Goal: Task Accomplishment & Management: Use online tool/utility

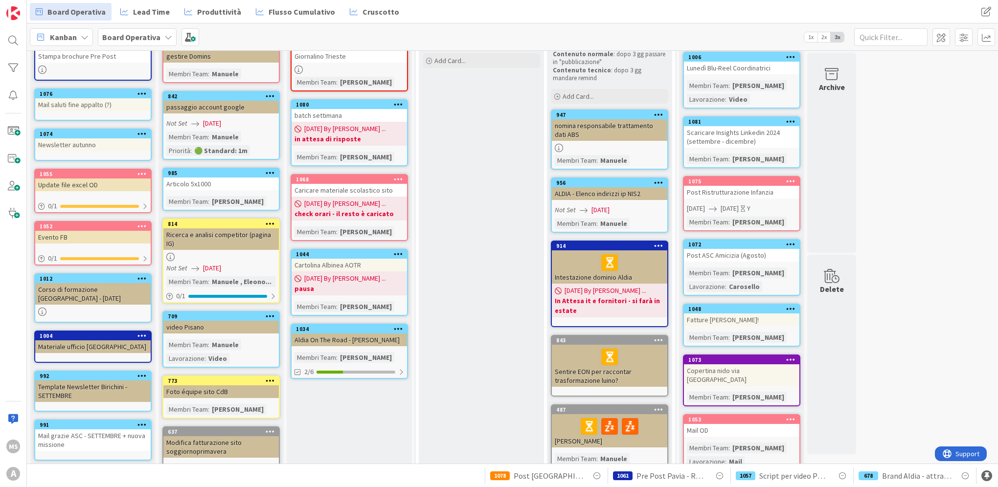
scroll to position [147, 0]
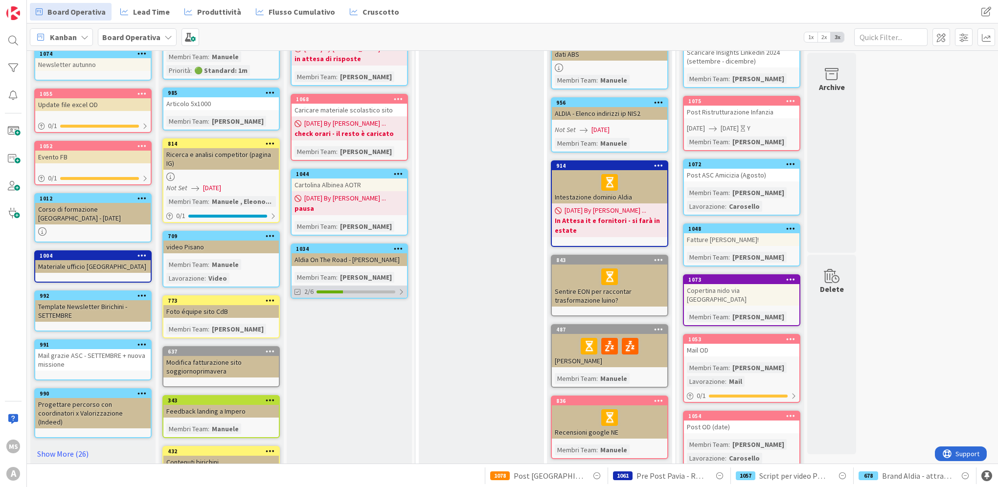
click at [355, 286] on div "2/6" at bounding box center [349, 292] width 115 height 12
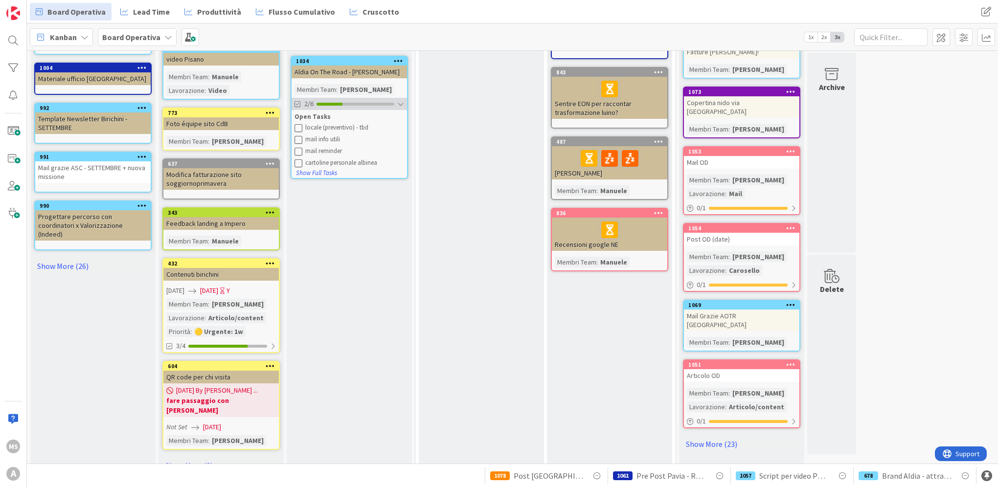
scroll to position [343, 0]
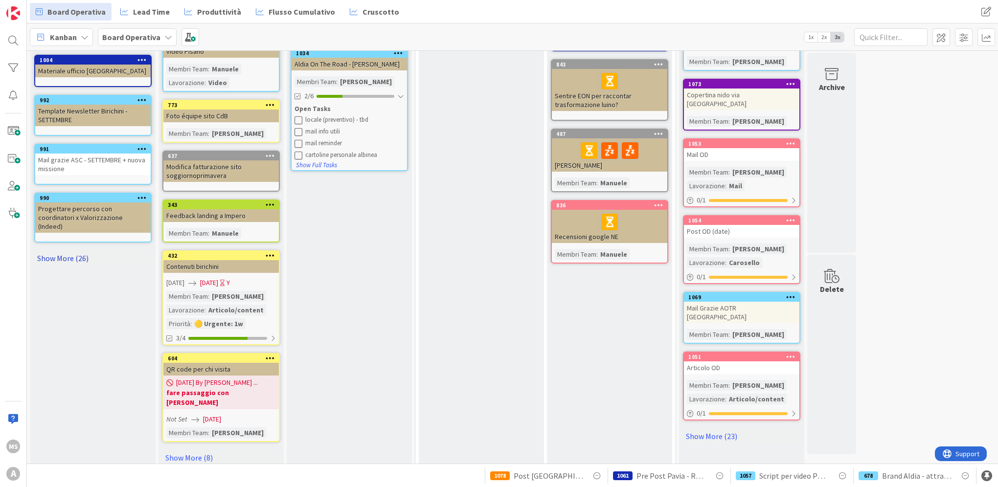
click at [39, 251] on link "Show More (26)" at bounding box center [92, 259] width 117 height 16
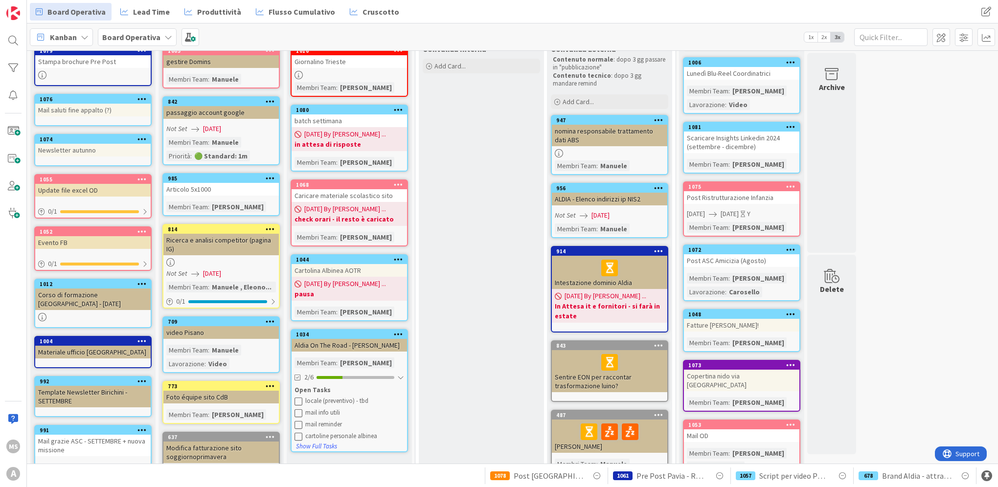
scroll to position [0, 0]
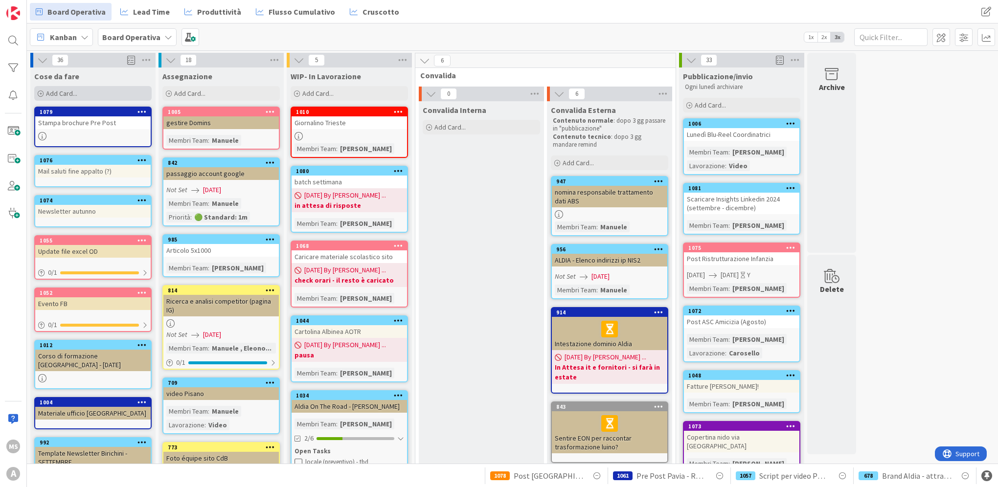
click at [70, 97] on span "Add Card..." at bounding box center [61, 93] width 31 height 9
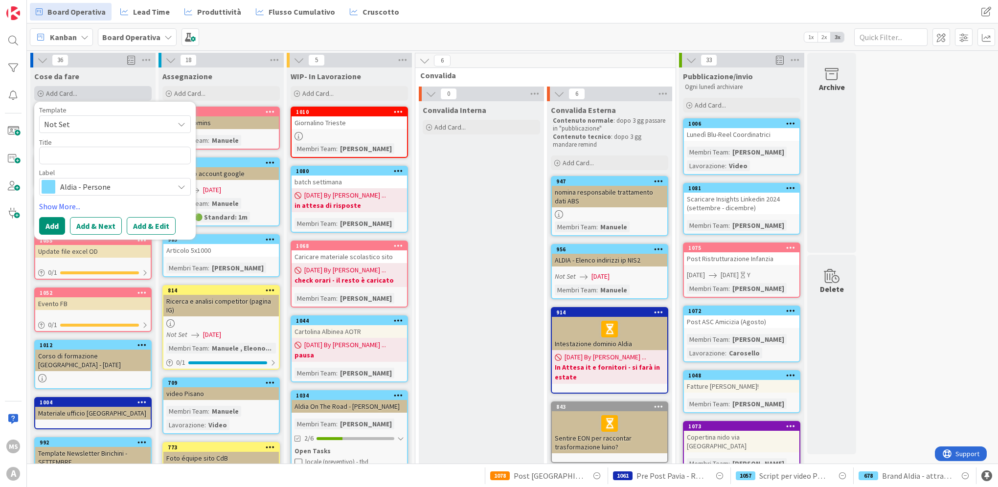
type textarea "x"
type textarea "P"
type textarea "x"
type textarea "Po"
type textarea "x"
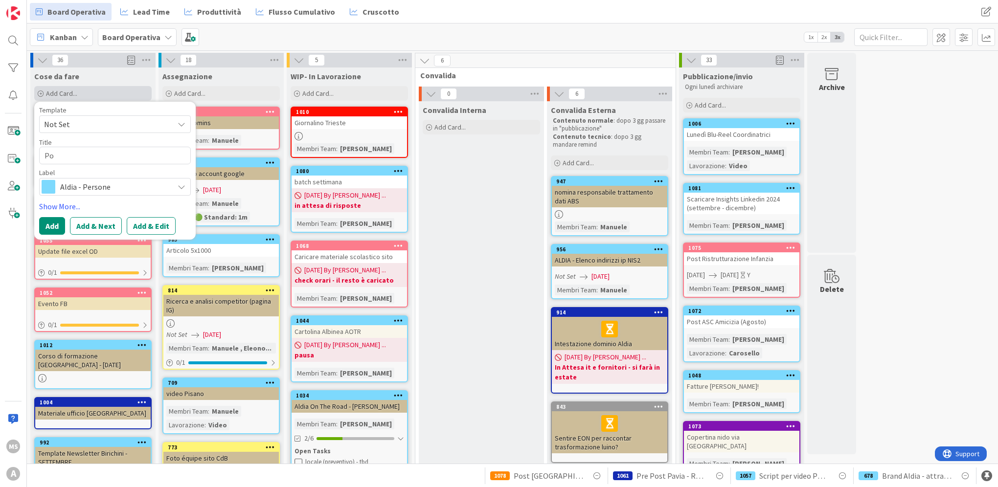
type textarea "Pos"
type textarea "x"
type textarea "Post"
type textarea "x"
type textarea "Post"
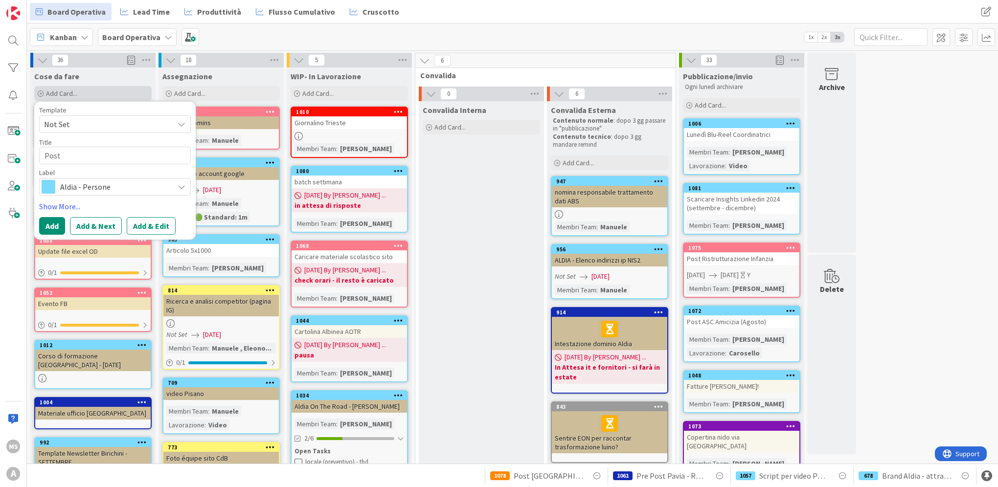
type textarea "x"
type textarea "Post S"
type textarea "x"
type textarea "Post Sa"
type textarea "x"
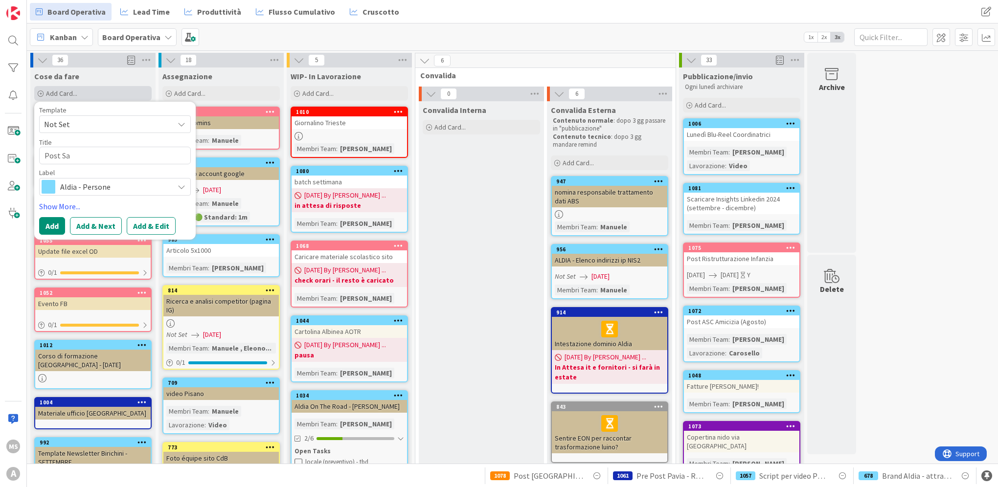
type textarea "Post San"
type textarea "x"
type textarea "Post San"
type textarea "x"
type textarea "Post San R"
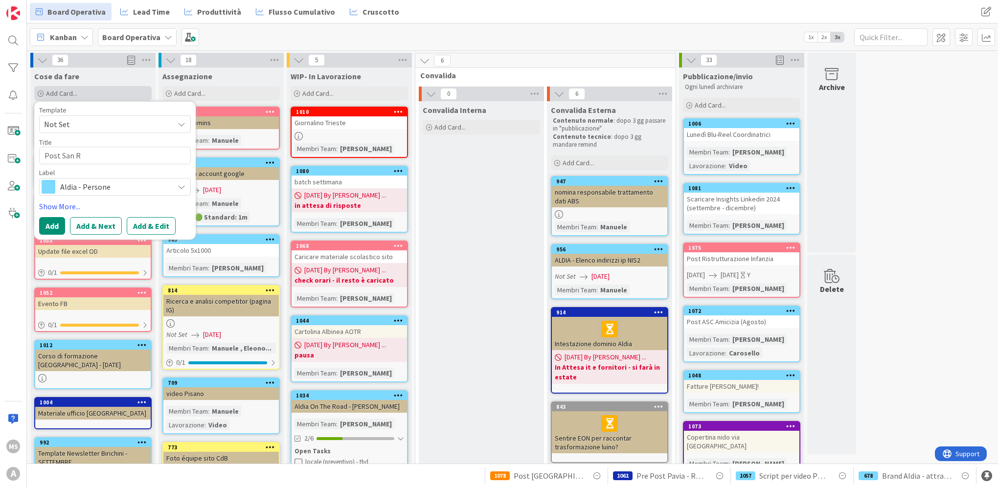
type textarea "x"
type textarea "Post San Ros"
type textarea "x"
type textarea "Post San Ross"
type textarea "x"
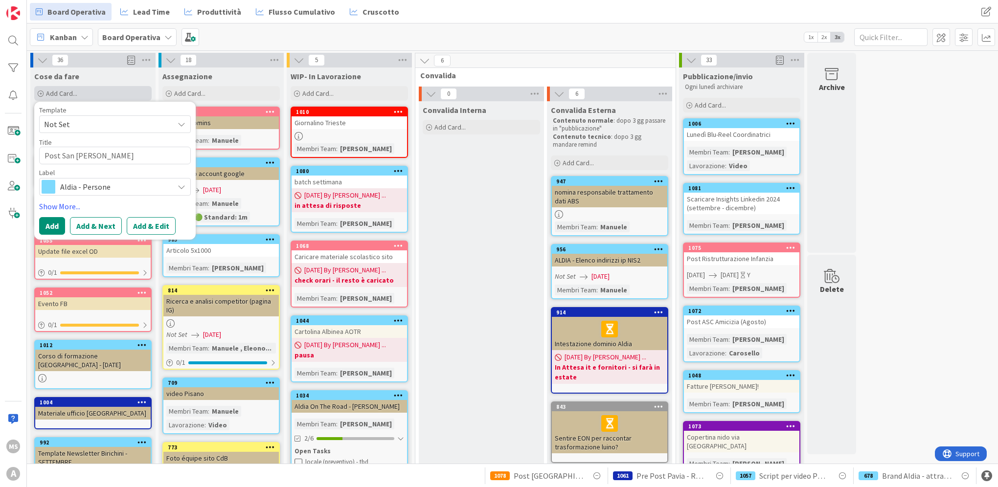
type textarea "Post San Rosso"
type textarea "x"
type textarea "Post San Rossor"
type textarea "x"
type textarea "Post San Rossore"
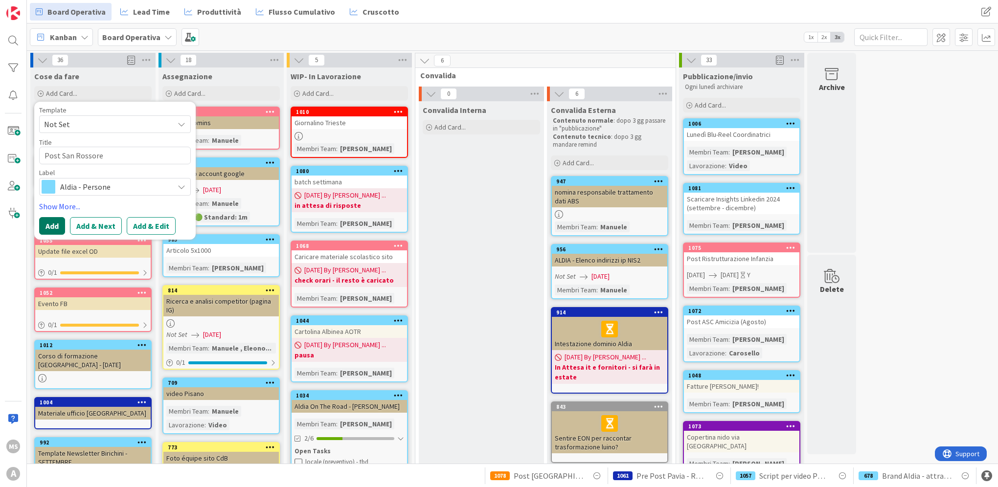
click at [52, 224] on button "Add" at bounding box center [52, 226] width 26 height 18
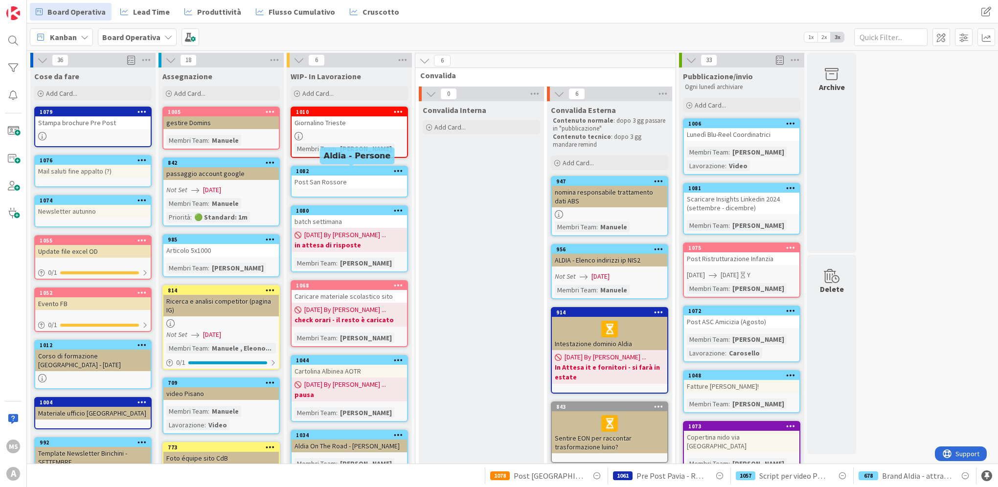
click at [319, 172] on div "1082" at bounding box center [351, 171] width 111 height 7
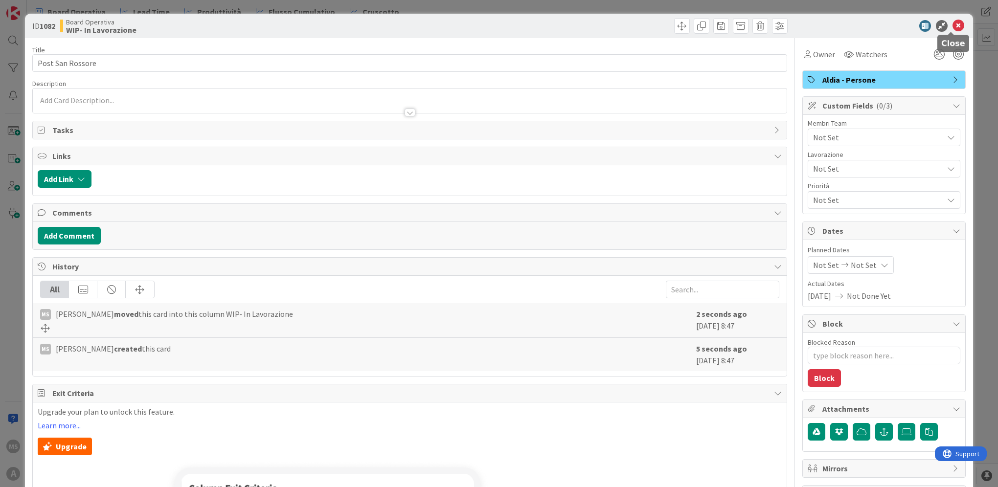
click at [953, 23] on icon at bounding box center [959, 26] width 12 height 12
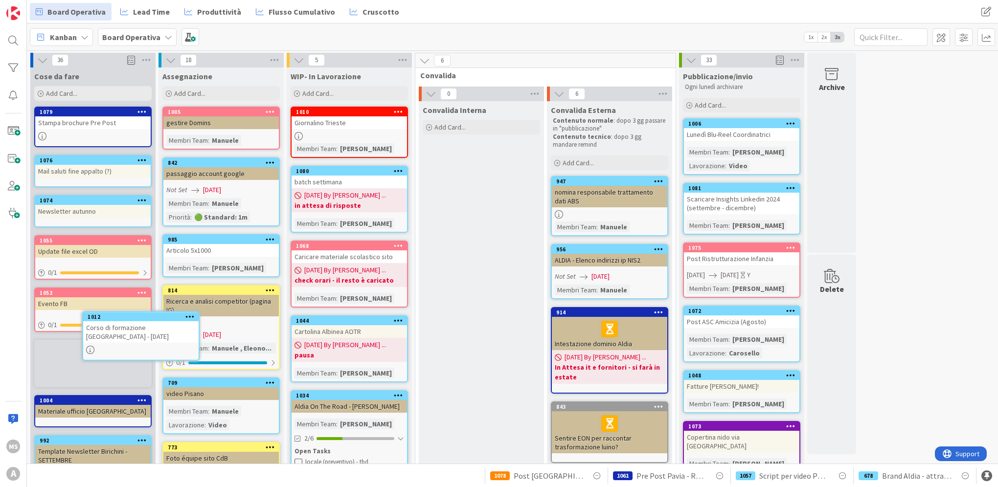
scroll to position [4, 0]
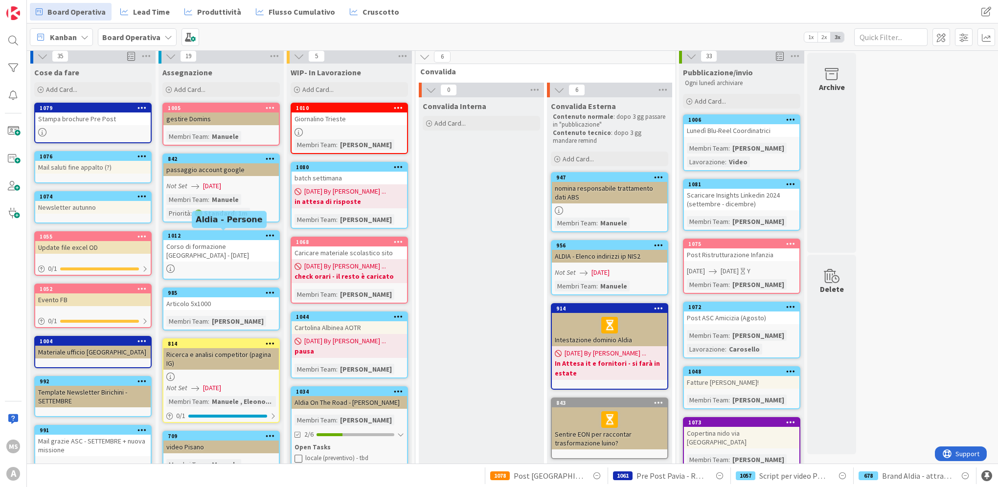
click at [194, 232] on div "1012" at bounding box center [223, 235] width 111 height 7
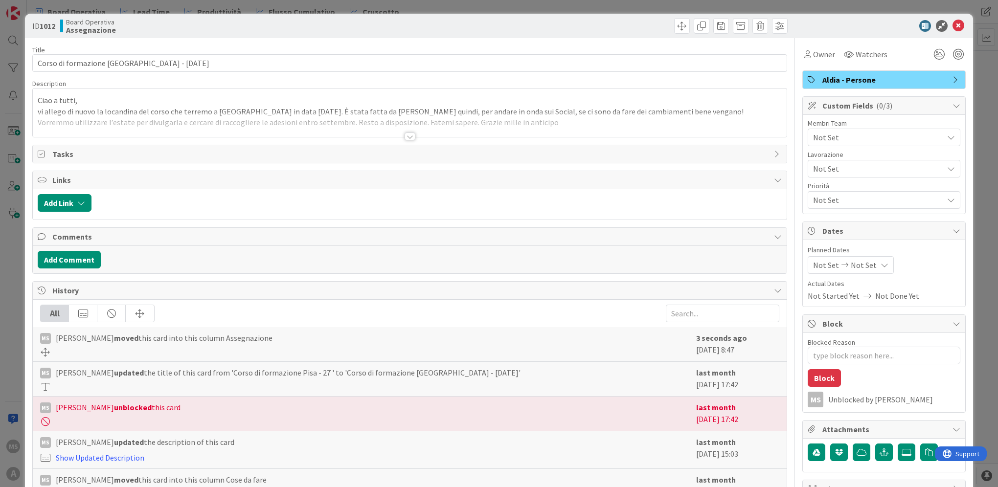
click at [405, 131] on div at bounding box center [410, 124] width 754 height 25
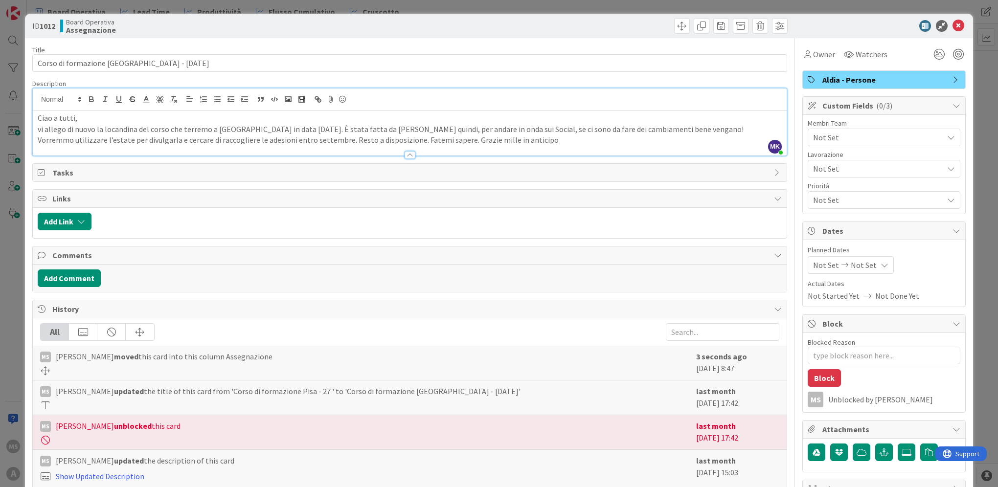
click at [899, 129] on div "Not Set" at bounding box center [884, 138] width 153 height 18
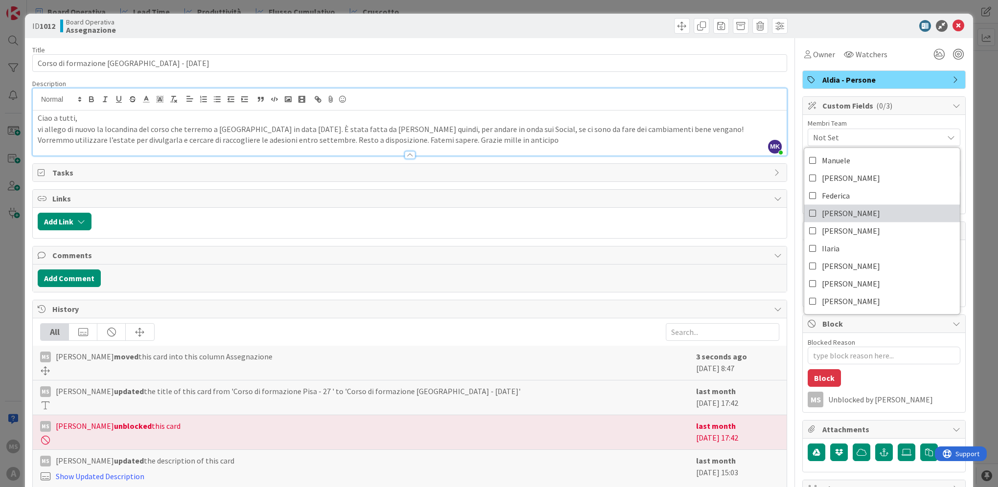
click at [881, 211] on link "Laura" at bounding box center [883, 214] width 156 height 18
type textarea "x"
click at [954, 29] on icon at bounding box center [959, 26] width 12 height 12
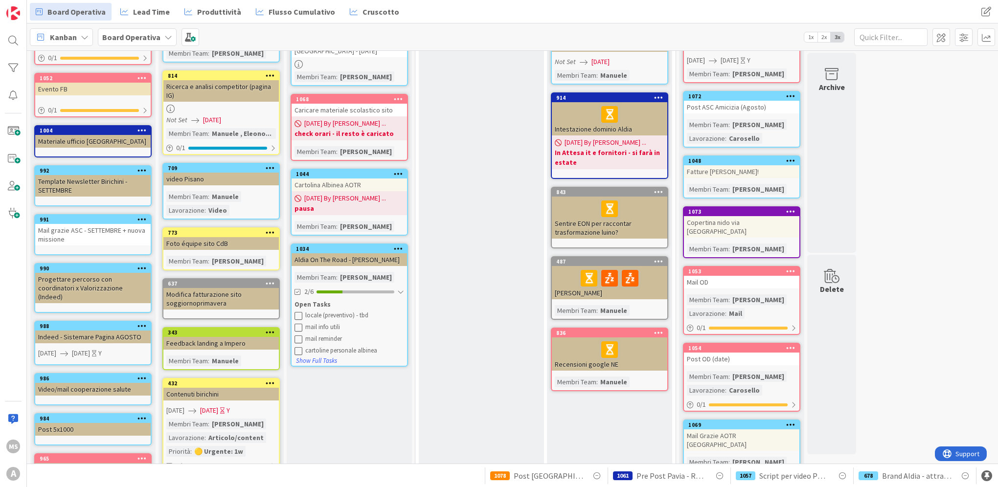
scroll to position [395, 0]
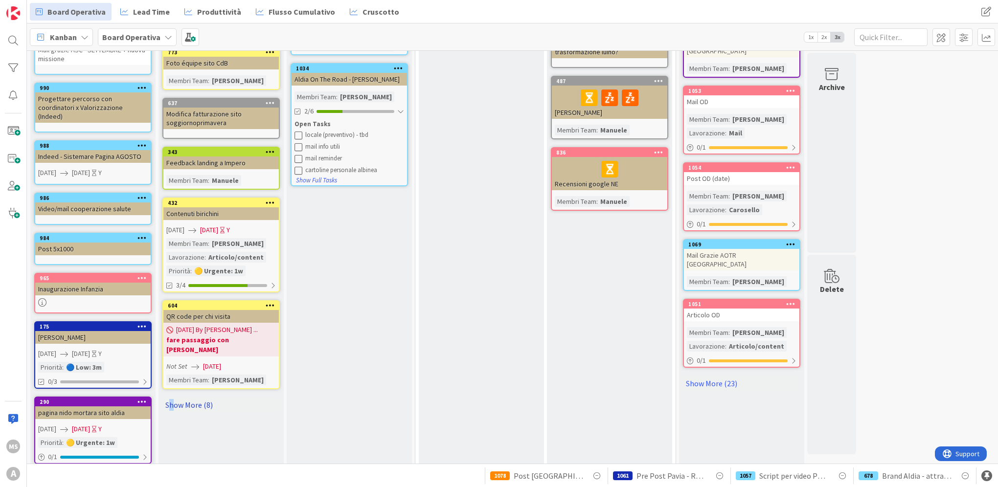
drag, startPoint x: 170, startPoint y: 392, endPoint x: 176, endPoint y: 386, distance: 8.7
click at [176, 397] on link "Show More (8)" at bounding box center [220, 405] width 117 height 16
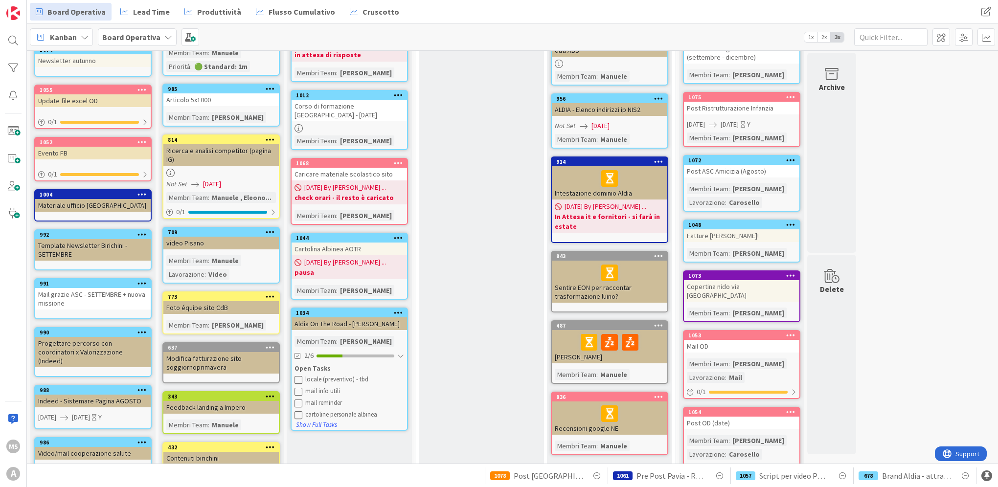
scroll to position [0, 0]
